Goal: Task Accomplishment & Management: Manage account settings

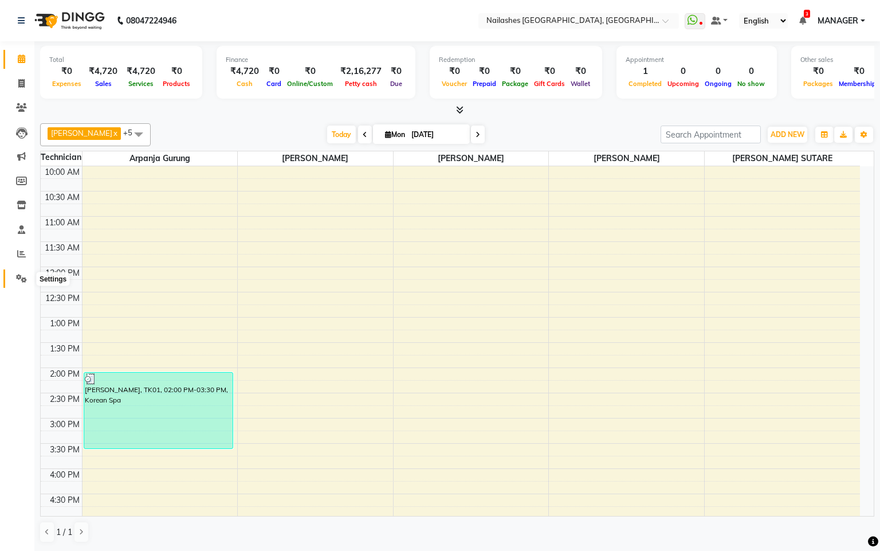
click at [22, 274] on icon at bounding box center [21, 278] width 11 height 9
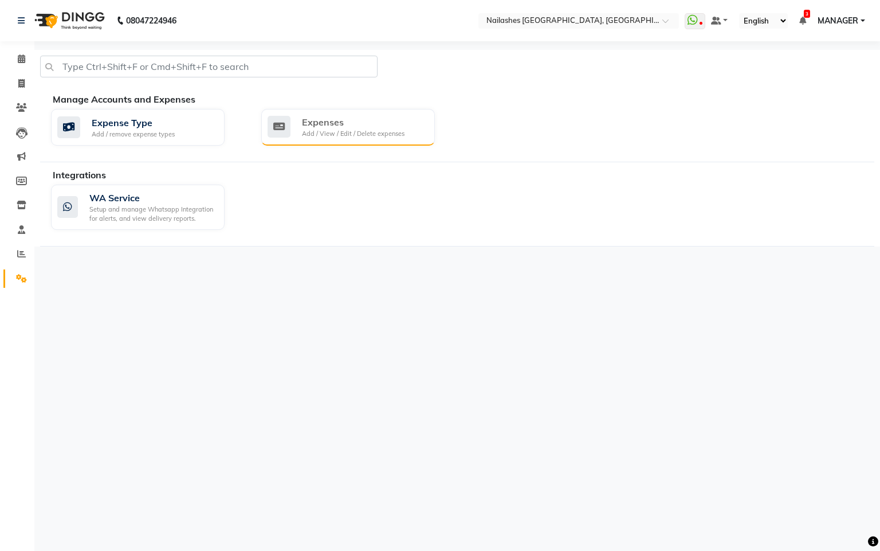
click at [310, 129] on div "Add / View / Edit / Delete expenses" at bounding box center [353, 134] width 103 height 10
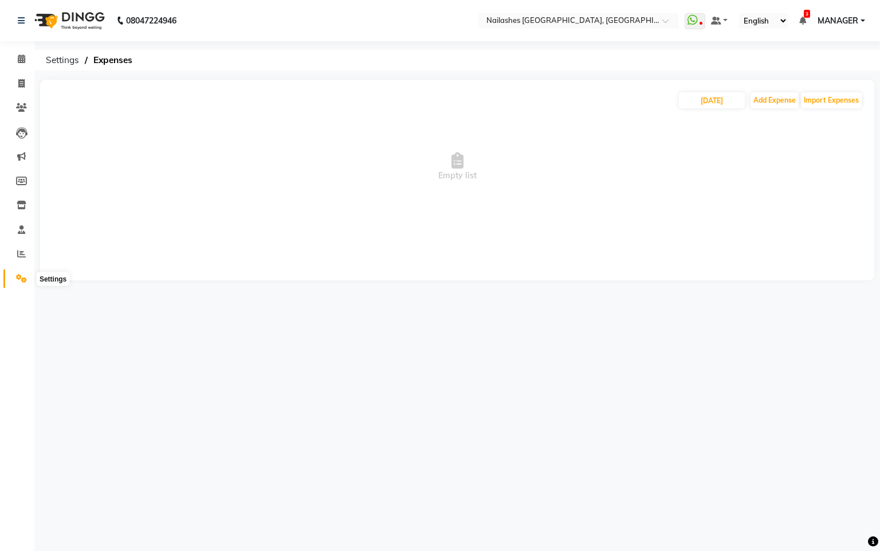
click at [16, 277] on icon at bounding box center [21, 278] width 11 height 9
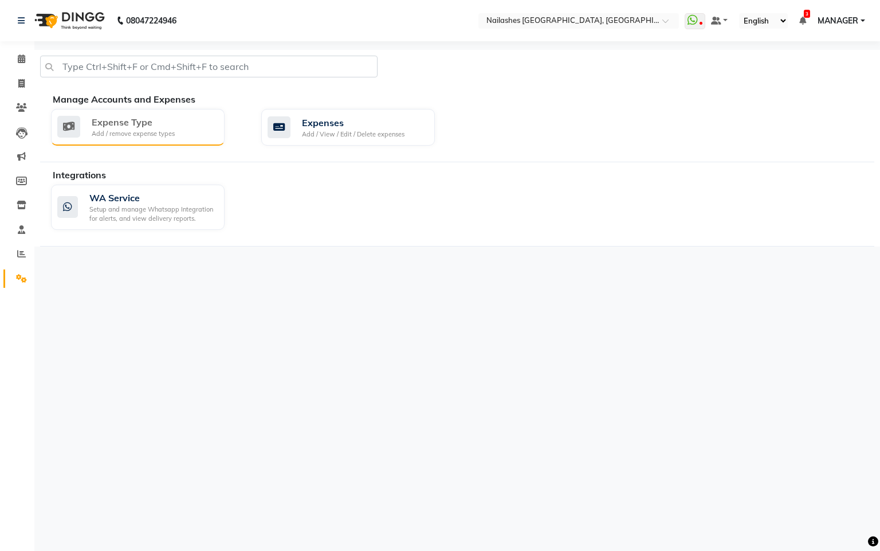
click at [157, 128] on div "Expense Type" at bounding box center [133, 122] width 83 height 14
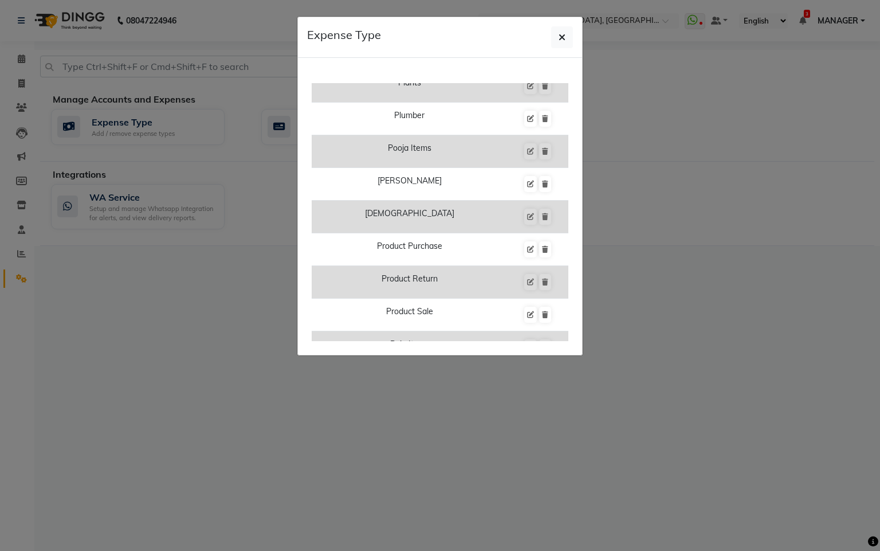
scroll to position [1948, 0]
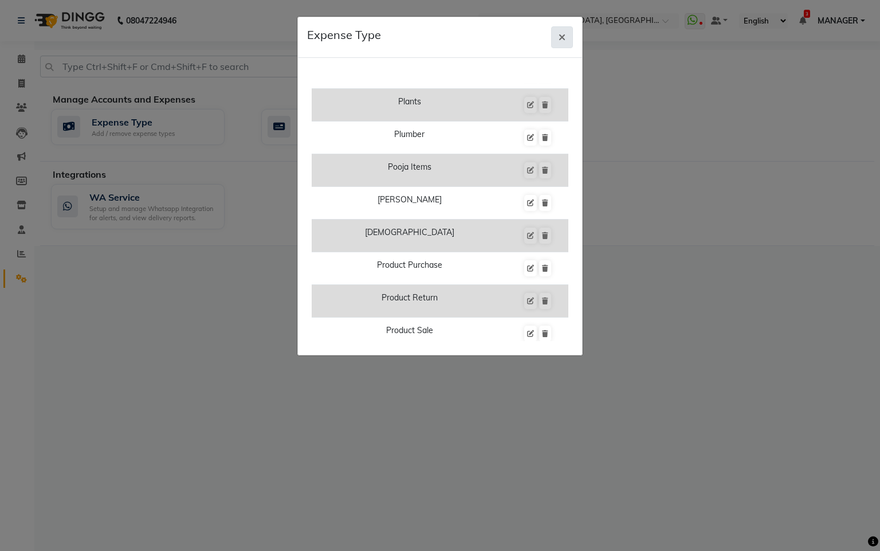
click at [561, 37] on icon "button" at bounding box center [562, 37] width 7 height 9
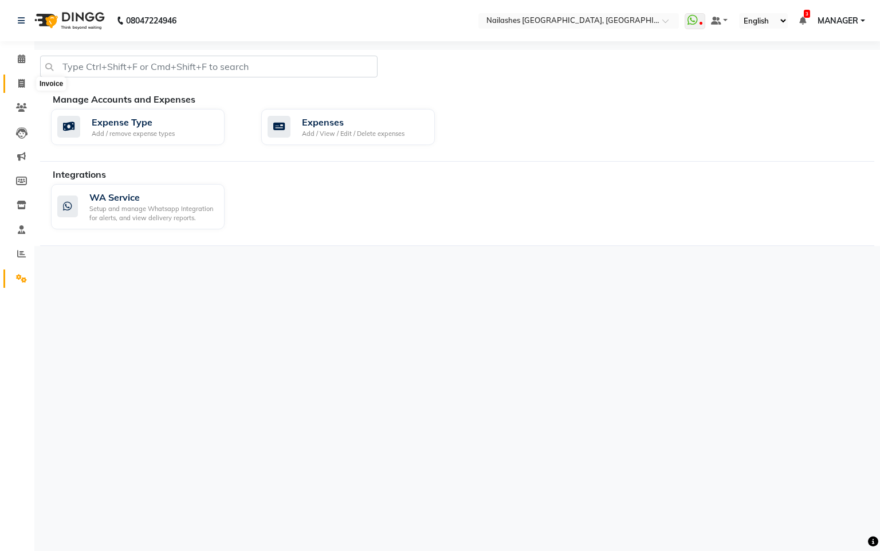
click at [15, 77] on span at bounding box center [21, 83] width 20 height 13
select select "8442"
select select "service"
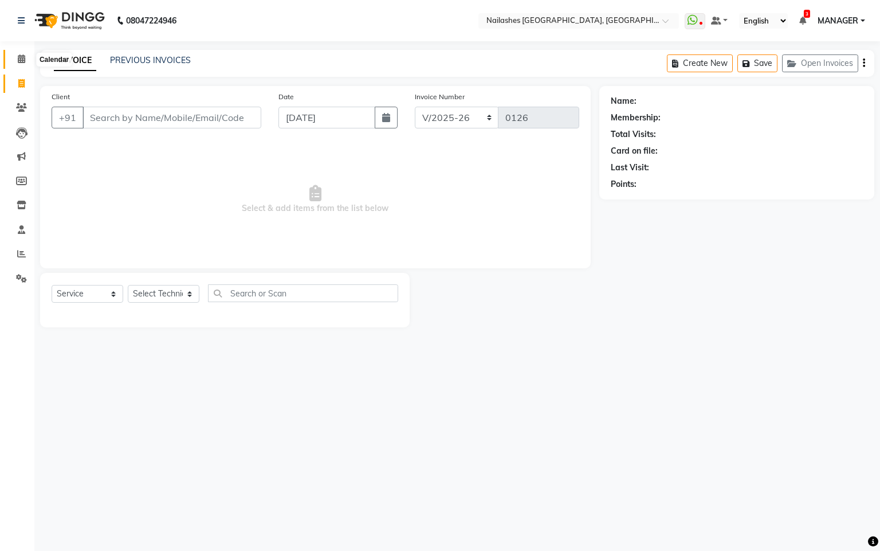
click at [16, 57] on span at bounding box center [21, 59] width 20 height 13
